Goal: Transaction & Acquisition: Purchase product/service

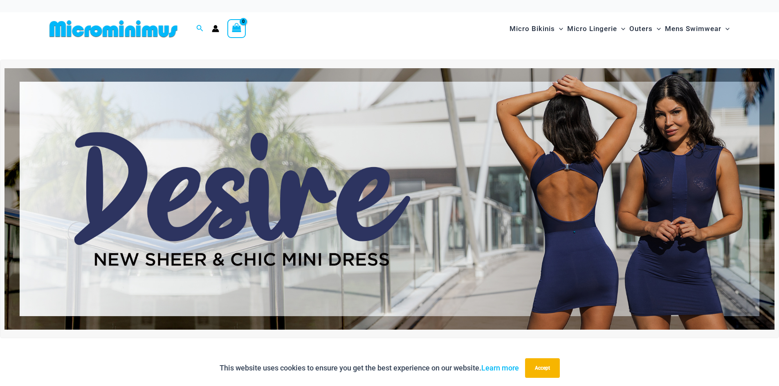
click at [449, 33] on div "Micro Bikinis Menu Toggle Sexy Bikini Sets Bikini Tops Bikini Bottoms Menu Togg…" at bounding box center [556, 28] width 353 height 33
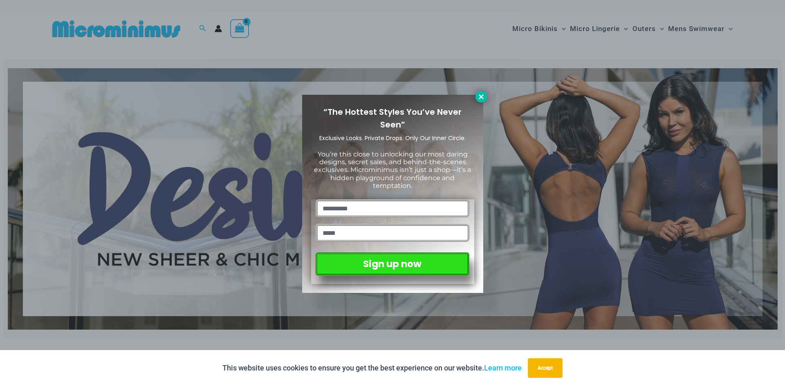
click at [481, 99] on icon at bounding box center [481, 96] width 7 height 7
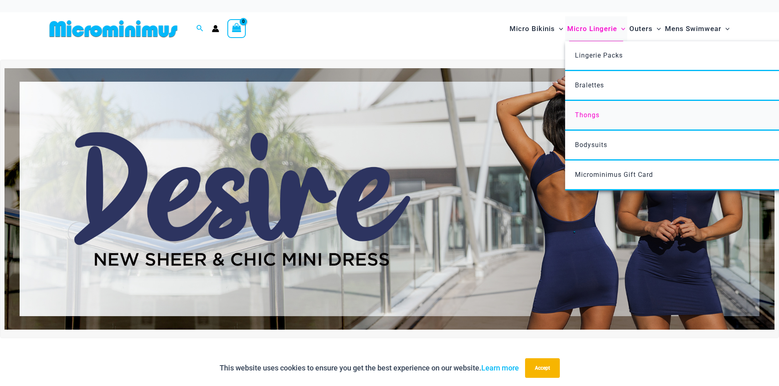
click at [594, 119] on link "Thongs" at bounding box center [686, 116] width 243 height 30
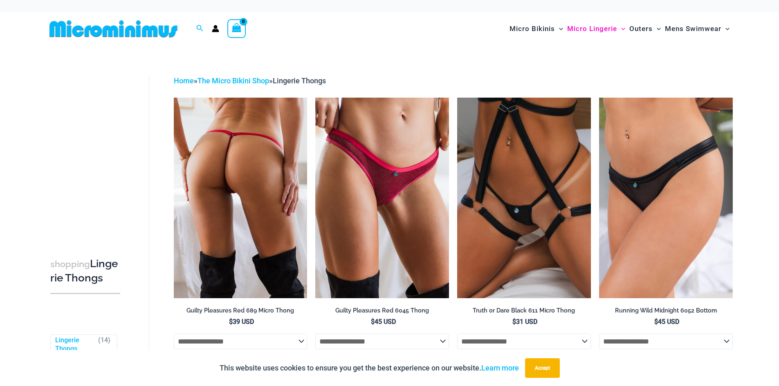
click at [256, 188] on img at bounding box center [241, 198] width 134 height 200
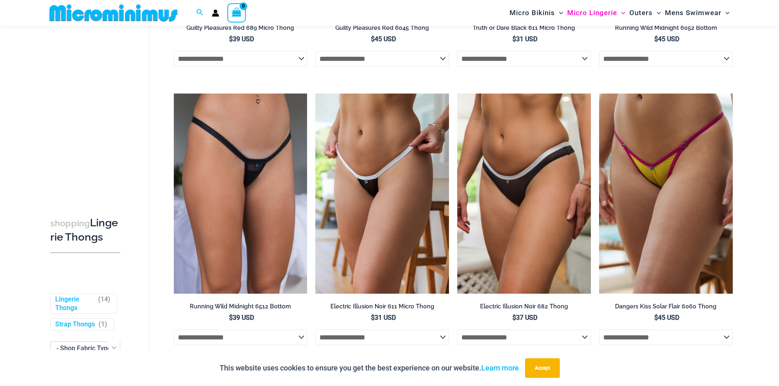
scroll to position [278, 0]
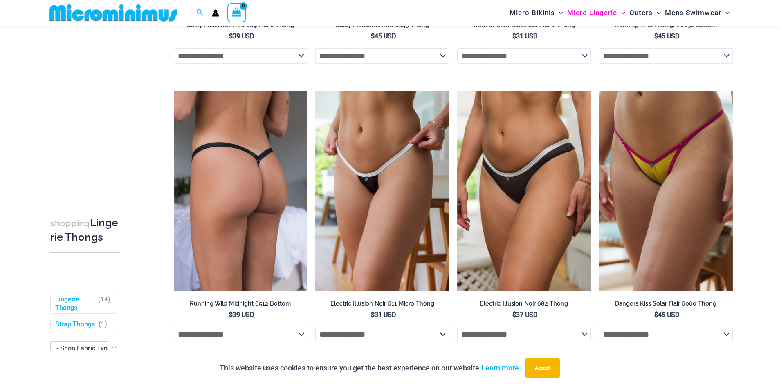
click at [263, 210] on img at bounding box center [241, 191] width 134 height 200
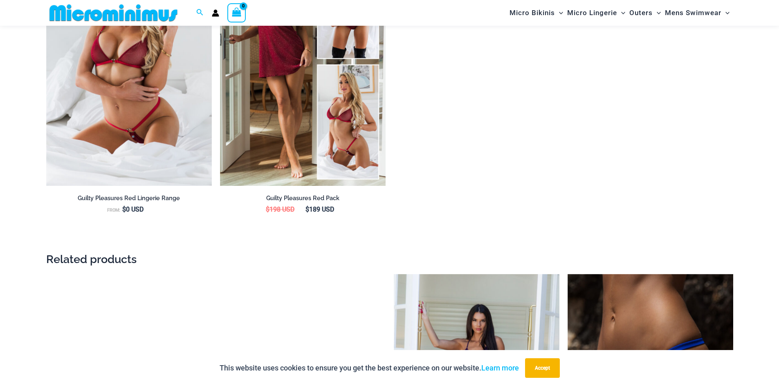
scroll to position [1219, 0]
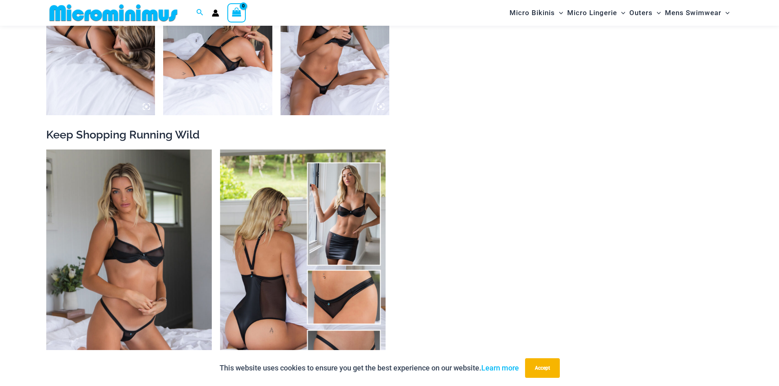
scroll to position [1098, 0]
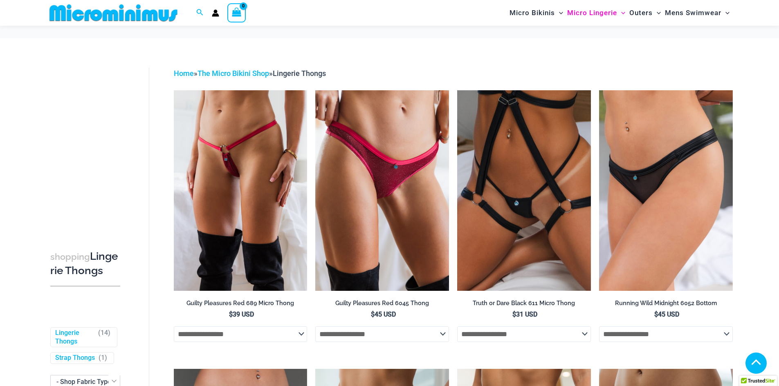
scroll to position [564, 0]
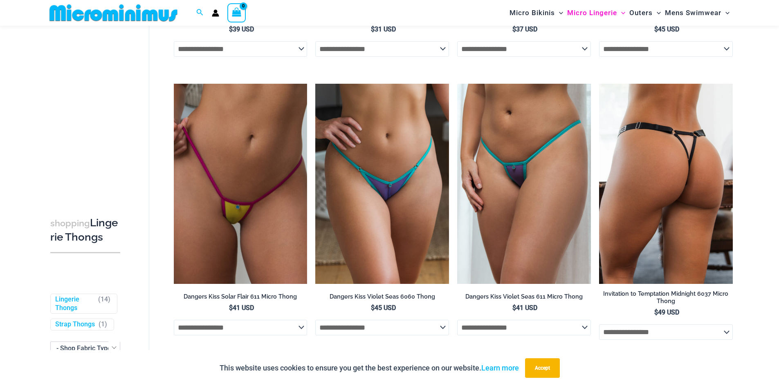
click at [683, 202] on img at bounding box center [666, 184] width 134 height 200
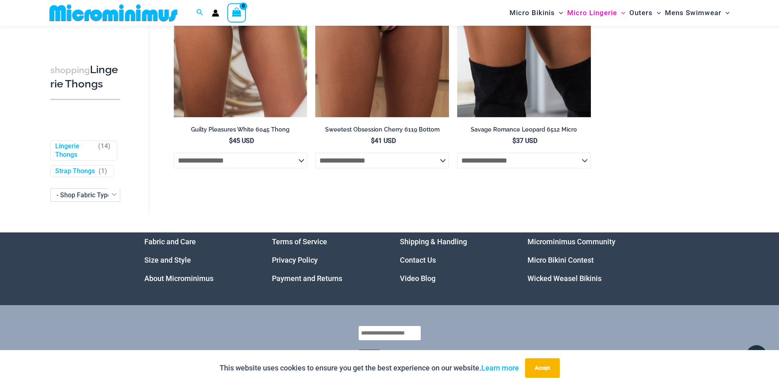
scroll to position [1052, 0]
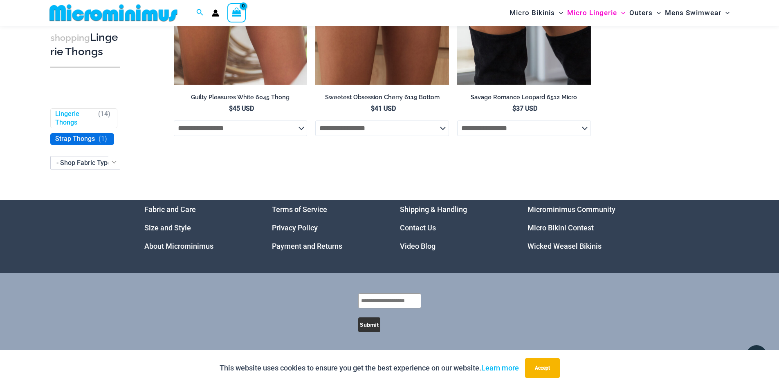
click at [63, 144] on link "Strap Thongs" at bounding box center [75, 139] width 40 height 9
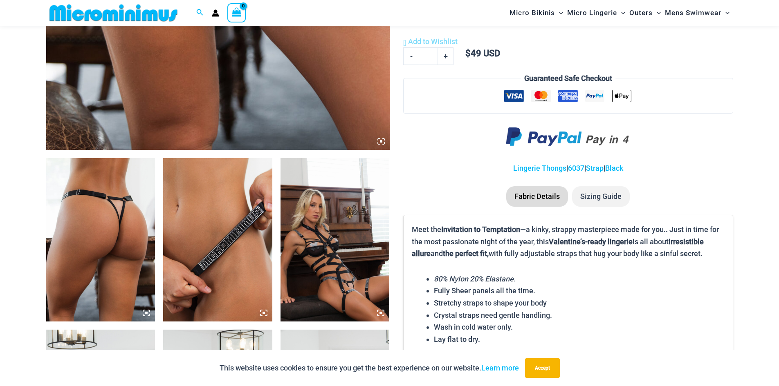
scroll to position [442, 0]
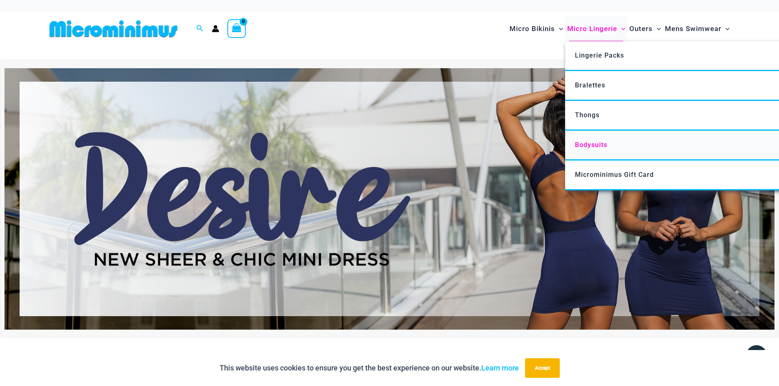
click at [597, 146] on span "Bodysuits" at bounding box center [591, 145] width 32 height 8
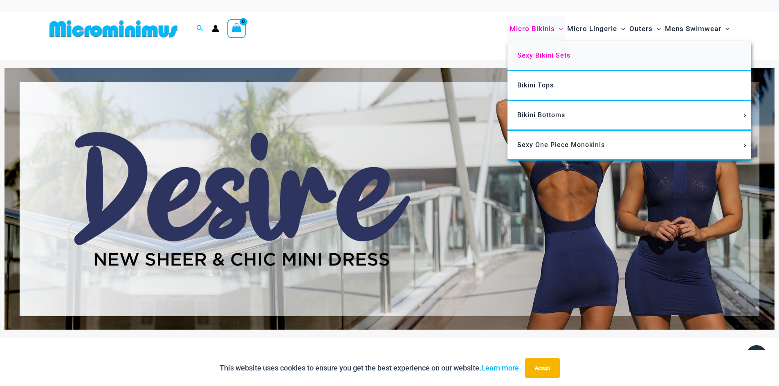
click at [542, 57] on span "Sexy Bikini Sets" at bounding box center [543, 56] width 53 height 8
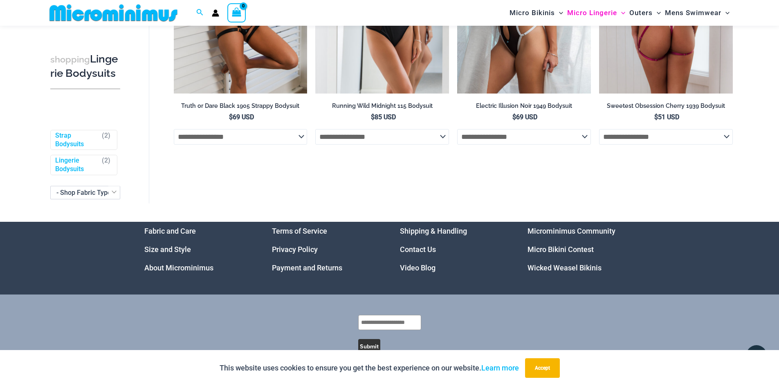
scroll to position [198, 0]
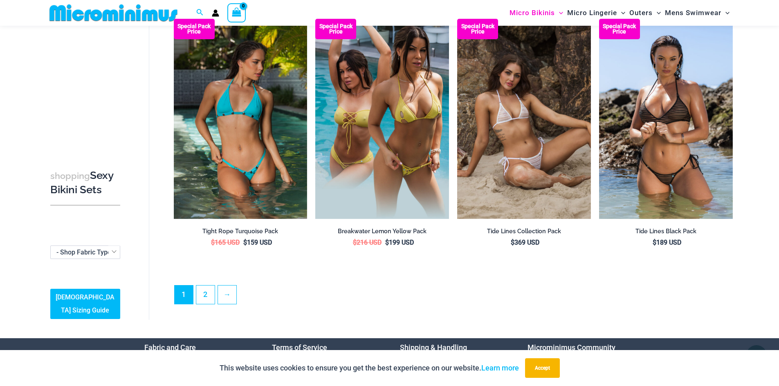
scroll to position [2022, 0]
